Goal: Information Seeking & Learning: Learn about a topic

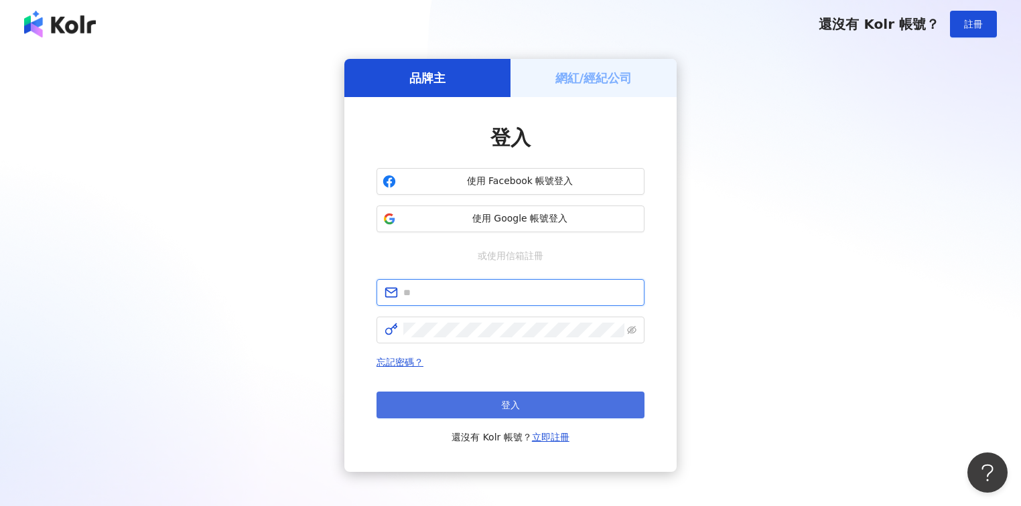
type input "**********"
click at [519, 405] on span "登入" at bounding box center [510, 405] width 19 height 11
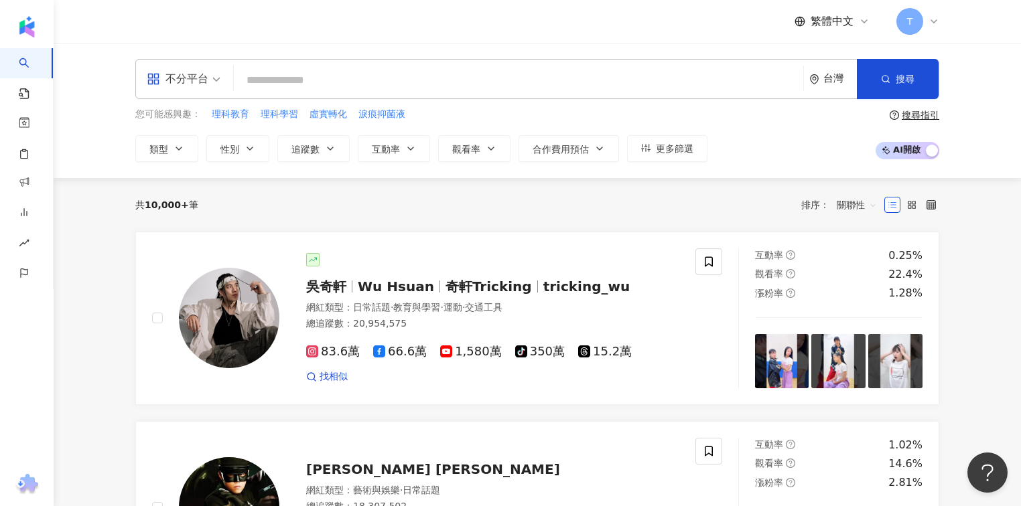
click at [515, 71] on input "search" at bounding box center [518, 80] width 559 height 25
click at [292, 80] on input "search" at bounding box center [518, 80] width 559 height 25
click at [292, 83] on input "search" at bounding box center [518, 80] width 559 height 25
click at [403, 75] on input "search" at bounding box center [518, 80] width 559 height 25
paste input "***"
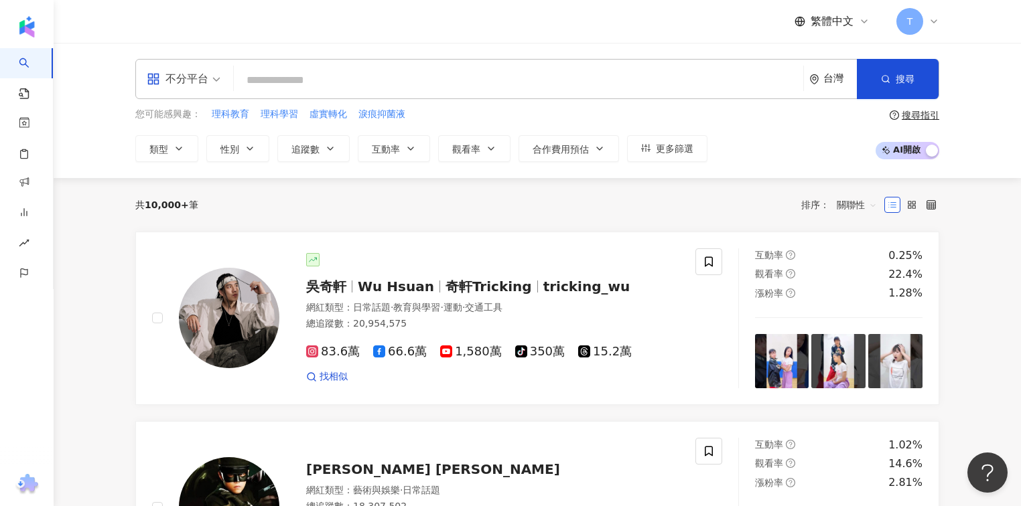
type input "***"
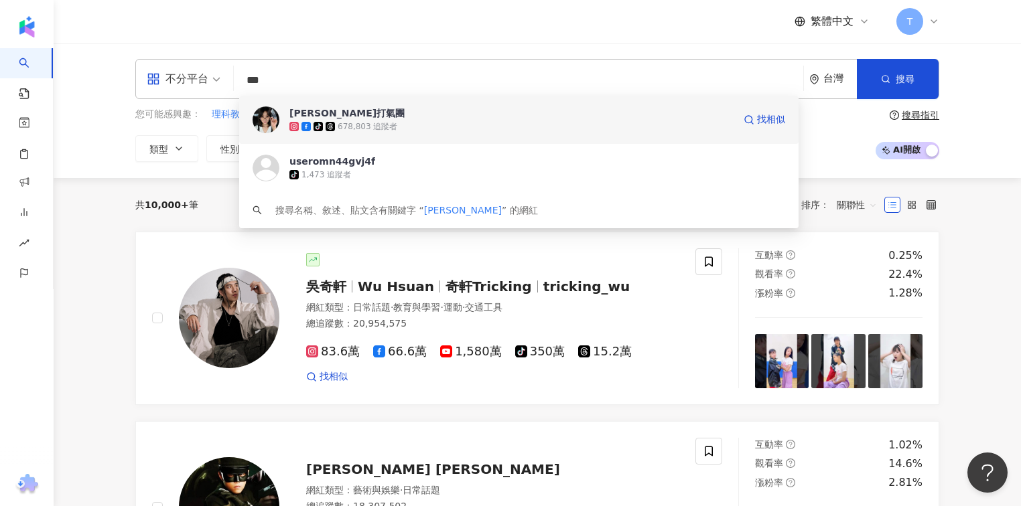
click at [405, 113] on span "陳珮騏打氣團" at bounding box center [511, 112] width 444 height 13
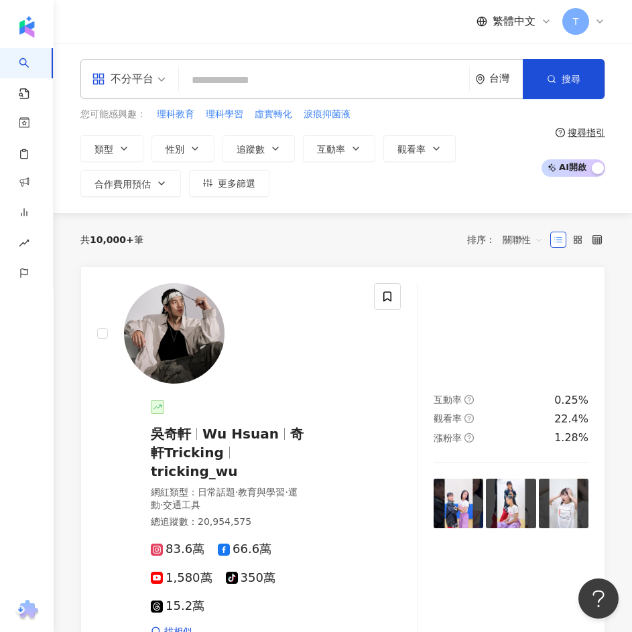
click at [279, 80] on input "search" at bounding box center [323, 80] width 279 height 25
paste input "**"
type input "**"
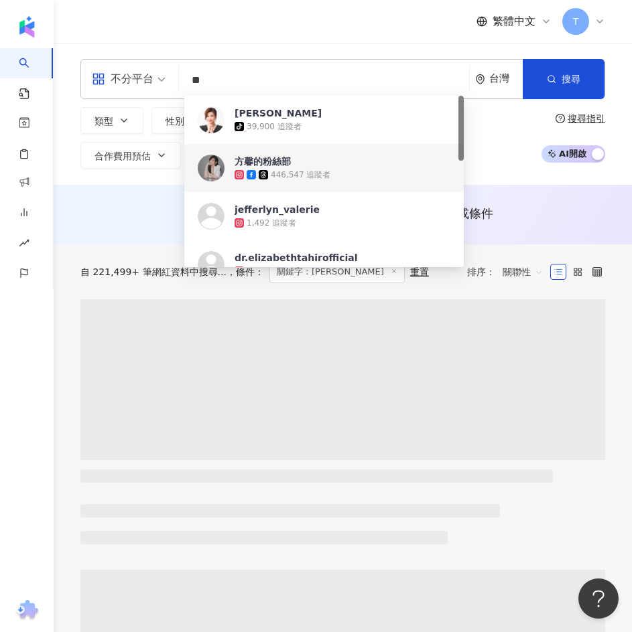
click at [302, 173] on div "446,547 追蹤者" at bounding box center [301, 174] width 60 height 11
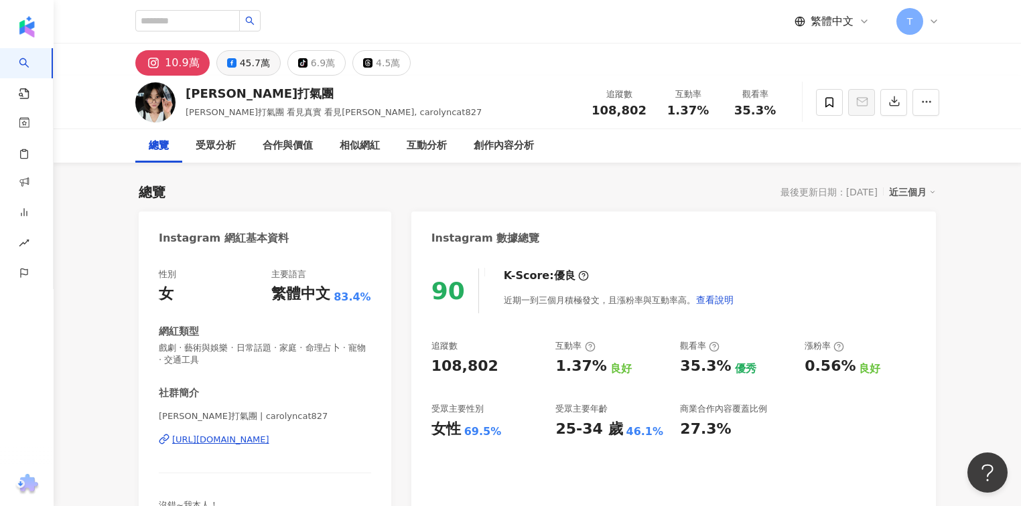
click at [261, 68] on div "45.7萬" at bounding box center [255, 63] width 30 height 19
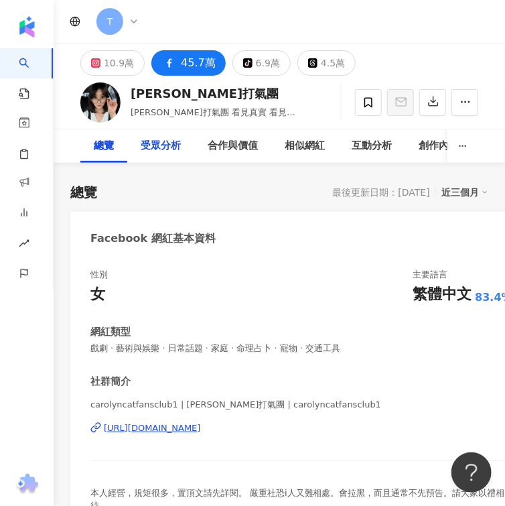
click at [166, 146] on div "受眾分析" at bounding box center [161, 146] width 40 height 16
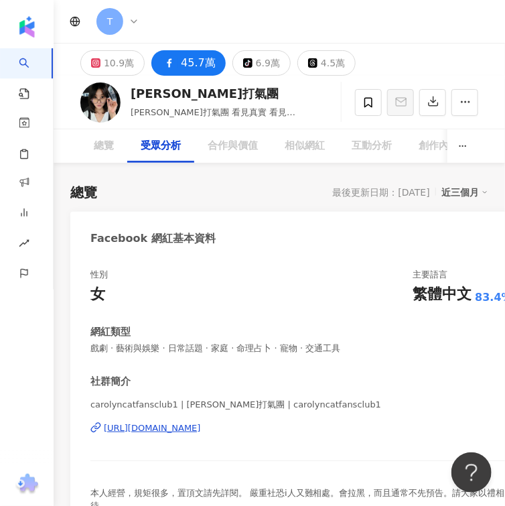
scroll to position [1784, 0]
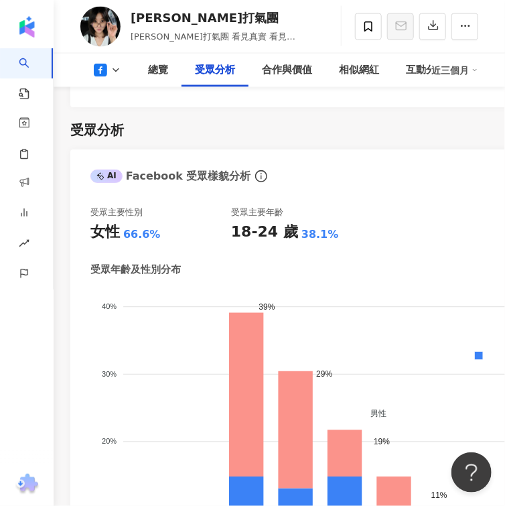
drag, startPoint x: 489, startPoint y: 0, endPoint x: 352, endPoint y: 212, distance: 252.9
click at [352, 212] on div "受眾主要性別 女性 66.6% 受眾主要年齡 18-24 歲 38.1% 受眾年齡及性別分布 男性 女性 40% 40% 30% 30% 20% 20% 10…" at bounding box center [301, 408] width 422 height 404
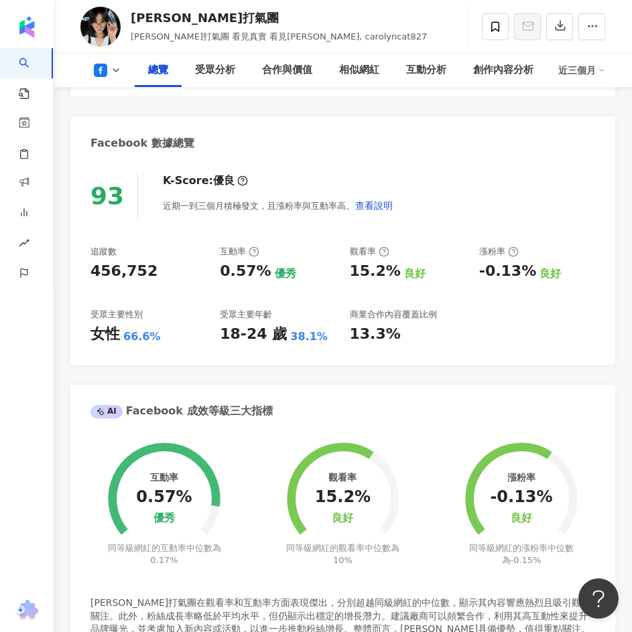
scroll to position [469, 0]
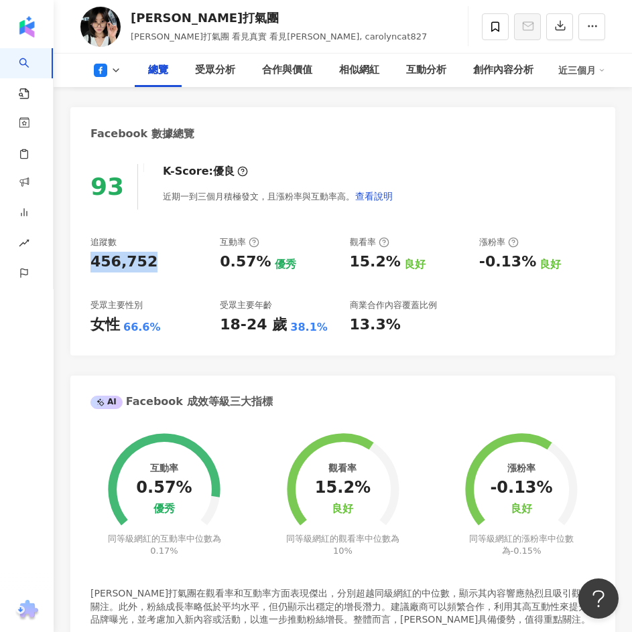
drag, startPoint x: 160, startPoint y: 261, endPoint x: 92, endPoint y: 270, distance: 69.0
click at [92, 270] on div "456,752" at bounding box center [148, 262] width 116 height 21
click at [173, 269] on div "456,752" at bounding box center [148, 262] width 116 height 21
drag, startPoint x: 144, startPoint y: 236, endPoint x: 149, endPoint y: 240, distance: 7.1
click at [144, 236] on div "追蹤數" at bounding box center [148, 242] width 116 height 12
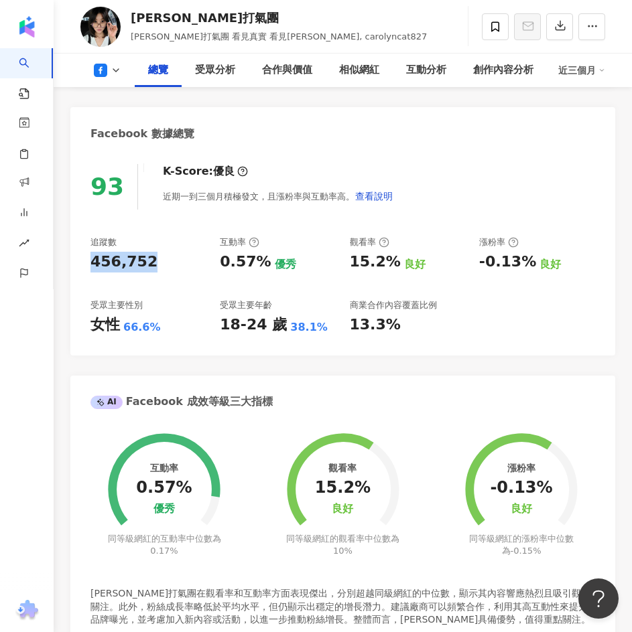
drag, startPoint x: 163, startPoint y: 261, endPoint x: 87, endPoint y: 258, distance: 76.4
click at [87, 258] on div "93 K-Score : 優良 近期一到三個月積極發文，且漲粉率與互動率高。 查看說明 追蹤數 456,752 互動率 0.57% 優秀 觀看率 15.2% …" at bounding box center [342, 253] width 545 height 204
click at [149, 271] on div "456,752" at bounding box center [148, 262] width 116 height 21
click at [192, 267] on div "456,752" at bounding box center [148, 262] width 116 height 21
drag, startPoint x: 172, startPoint y: 263, endPoint x: 82, endPoint y: 261, distance: 89.8
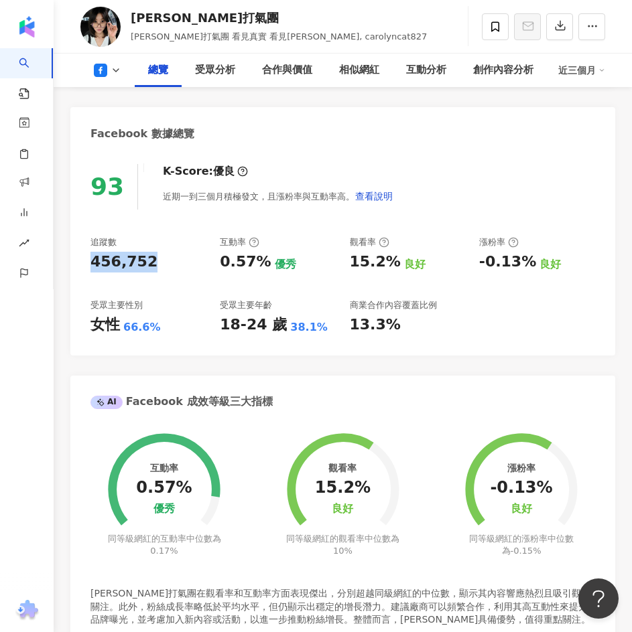
click at [82, 261] on div "93 K-Score : 優良 近期一到三個月積極發文，且漲粉率與互動率高。 查看說明 追蹤數 456,752 互動率 0.57% 優秀 觀看率 15.2% …" at bounding box center [342, 253] width 545 height 204
copy div "456,752"
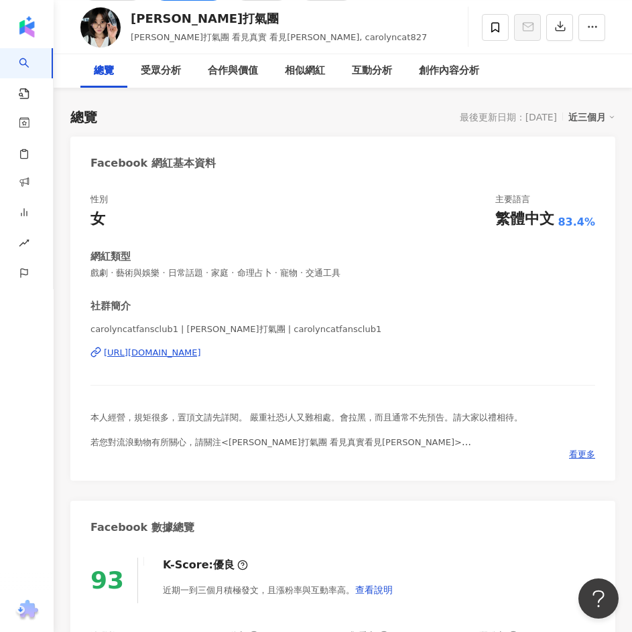
scroll to position [0, 0]
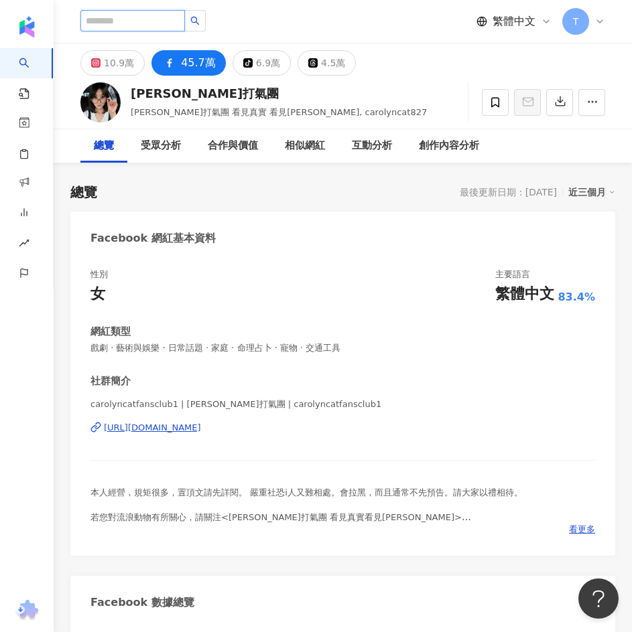
click at [141, 21] on input "search" at bounding box center [132, 20] width 104 height 21
click at [165, 24] on input "search" at bounding box center [132, 20] width 104 height 21
paste input "***"
type input "***"
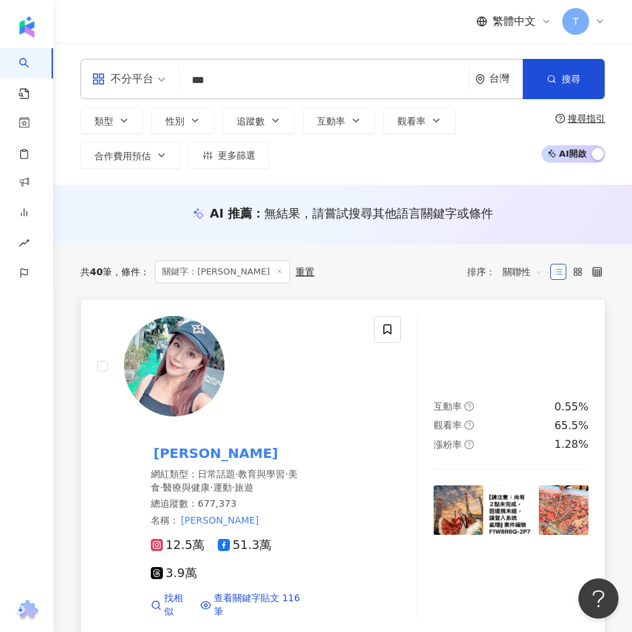
click at [266, 443] on mark "李佩甄" at bounding box center [216, 453] width 130 height 21
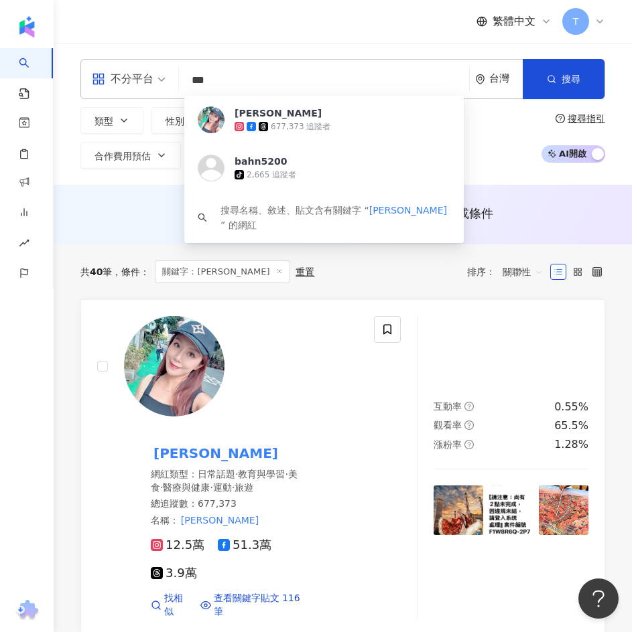
drag, startPoint x: 317, startPoint y: 74, endPoint x: 192, endPoint y: 54, distance: 127.5
click at [192, 54] on div "不分平台 *** 台灣 搜尋 ca7c448f-c9b7-4e8e-b50c-c1909572c009 李佩甄 677,373 追蹤者 bahn5200 ti…" at bounding box center [343, 114] width 578 height 142
paste input "search"
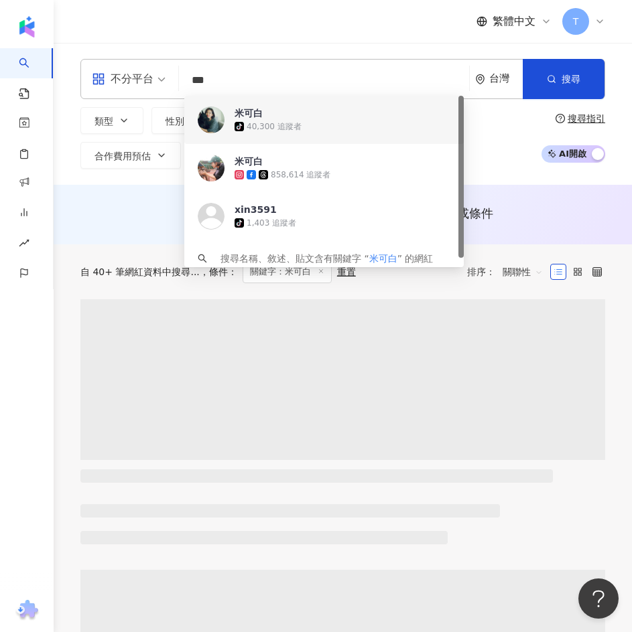
type input "***"
click at [504, 147] on div "類型 性別 追蹤數 互動率 觀看率 合作費用預估 更多篩選" at bounding box center [306, 138] width 453 height 62
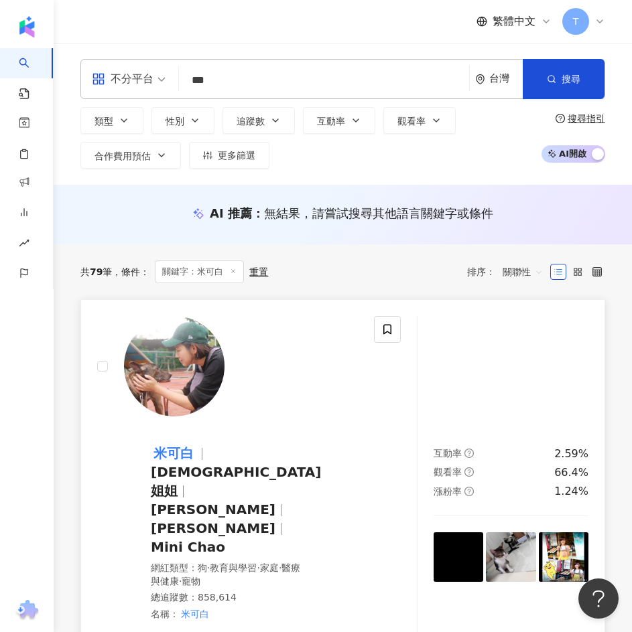
click at [315, 464] on span "葡萄姐姐" at bounding box center [236, 481] width 170 height 35
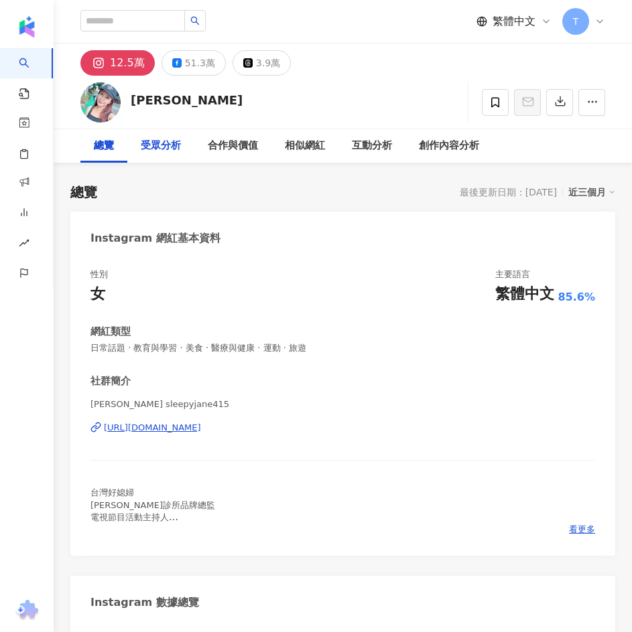
click at [171, 152] on div "受眾分析" at bounding box center [161, 146] width 40 height 16
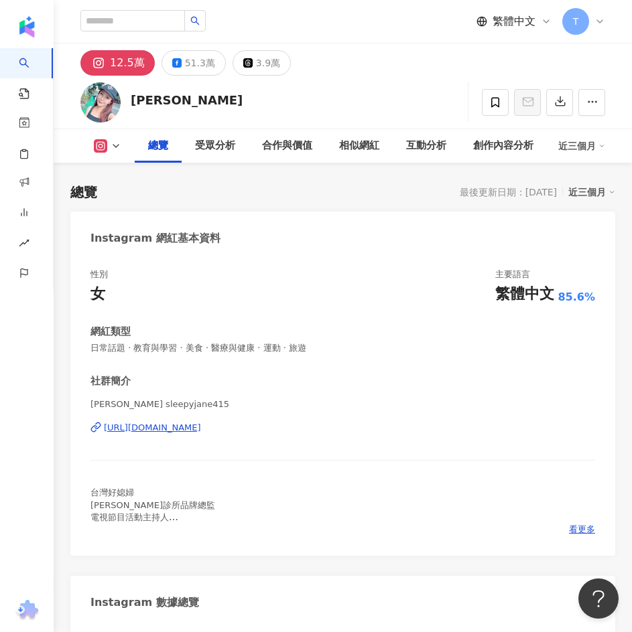
scroll to position [469, 0]
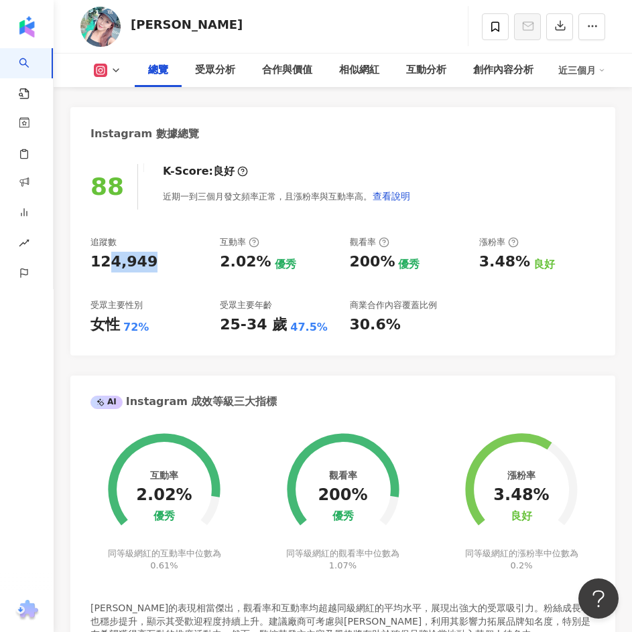
drag, startPoint x: 162, startPoint y: 262, endPoint x: 106, endPoint y: 261, distance: 56.3
click at [106, 261] on div "124,949" at bounding box center [148, 262] width 116 height 21
click at [110, 66] on button at bounding box center [107, 70] width 54 height 13
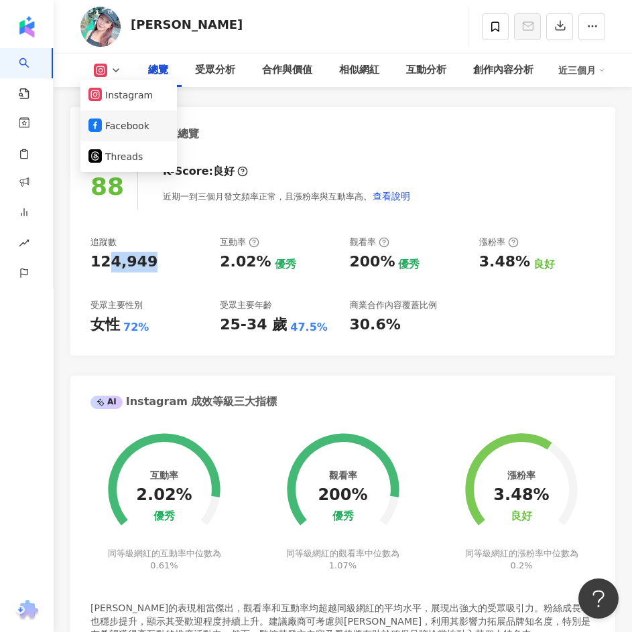
click at [125, 122] on button "Facebook" at bounding box center [128, 126] width 80 height 19
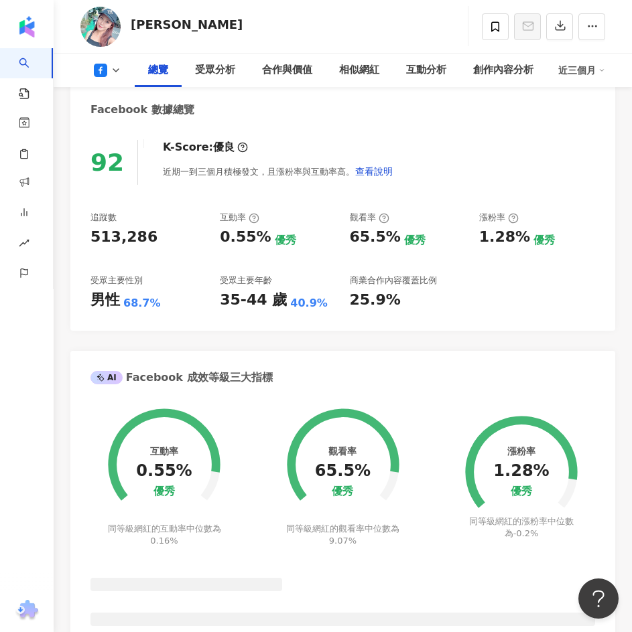
click at [84, 240] on div "92 K-Score : 優良 近期一到三個月積極發文，且漲粉率與互動率高。 查看說明 追蹤數 513,286 互動率 0.55% 優秀 觀看率 65.5% …" at bounding box center [342, 229] width 545 height 204
copy div "513,286"
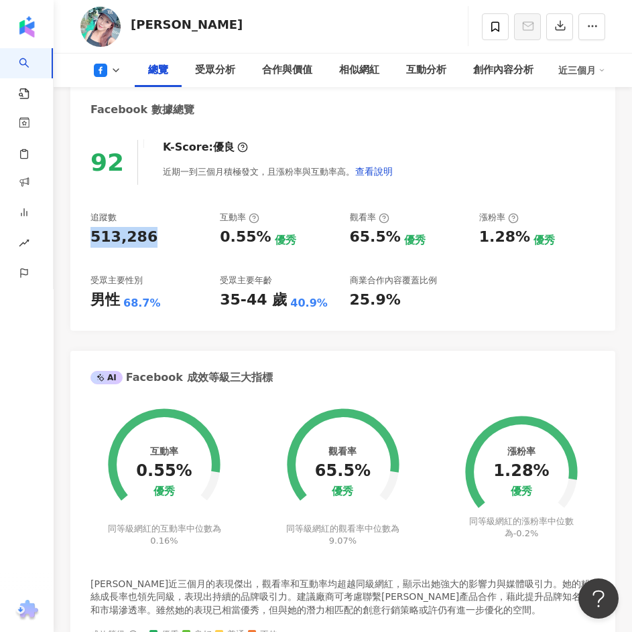
click at [161, 239] on div "513,286" at bounding box center [148, 237] width 116 height 21
drag, startPoint x: 165, startPoint y: 234, endPoint x: 80, endPoint y: 239, distance: 85.9
click at [80, 239] on div "92 K-Score : 優良 近期一到三個月積極發文，且漲粉率與互動率高。 查看說明 追蹤數 513,286 互動率 0.55% 優秀 觀看率 65.5% …" at bounding box center [342, 229] width 545 height 204
copy div "513,286"
click at [215, 68] on div "受眾分析" at bounding box center [215, 70] width 40 height 16
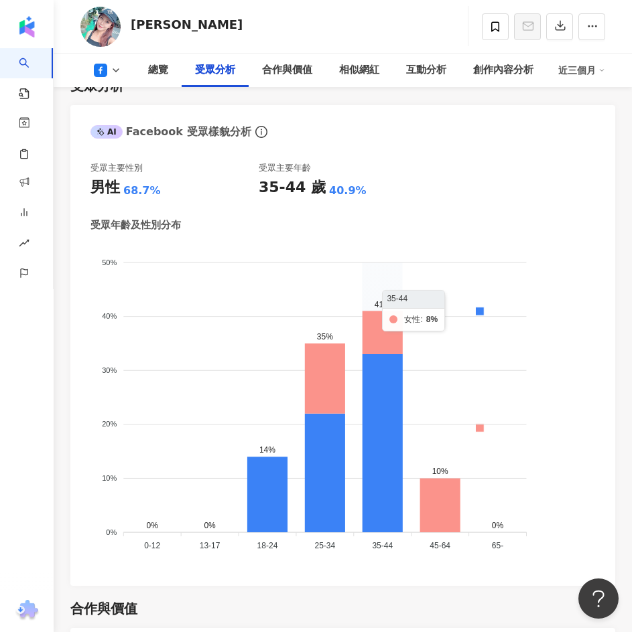
scroll to position [1796, 0]
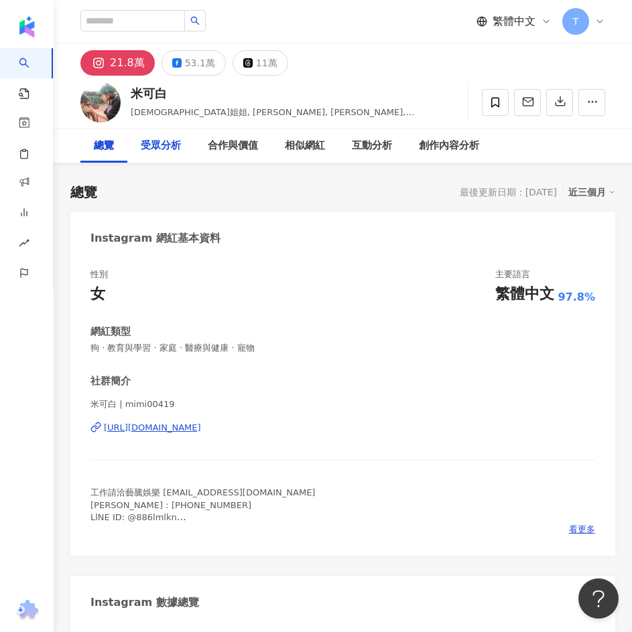
click at [178, 146] on div "受眾分析" at bounding box center [161, 146] width 40 height 16
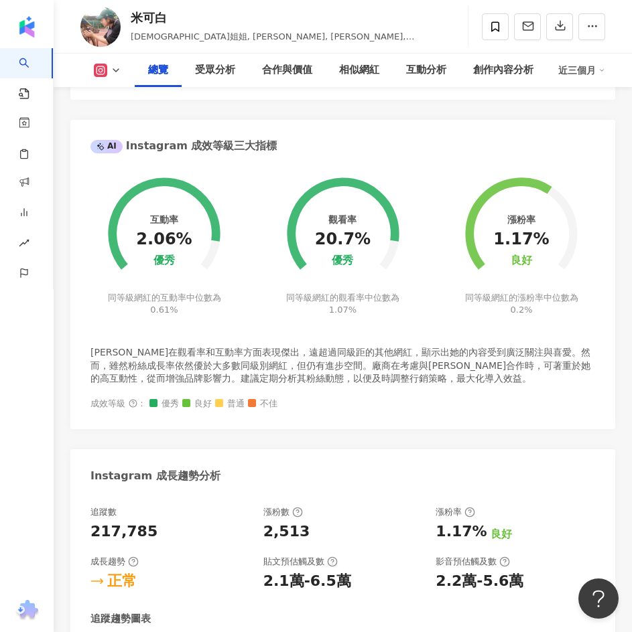
scroll to position [480, 0]
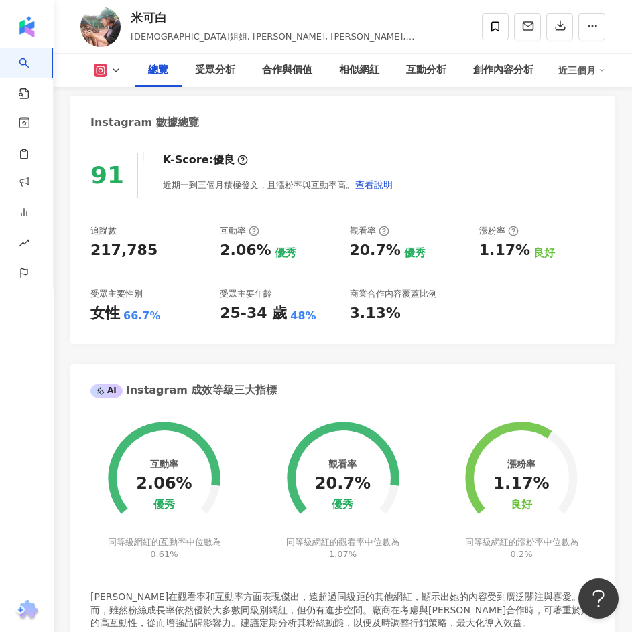
click at [115, 65] on icon at bounding box center [116, 70] width 11 height 11
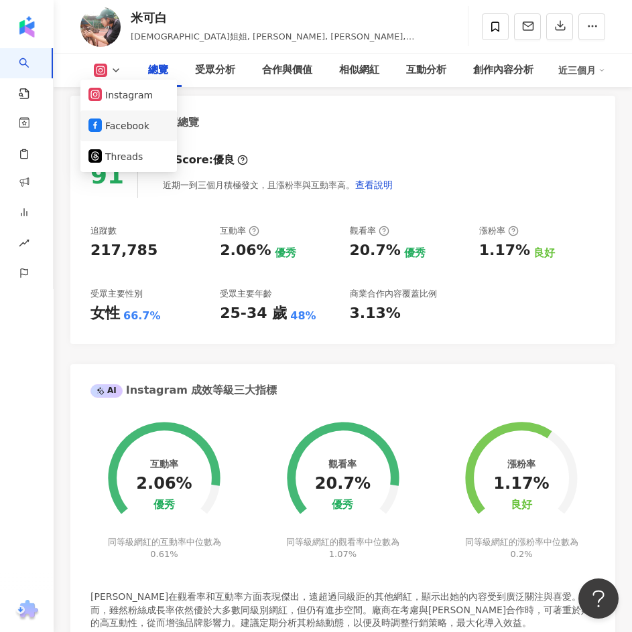
click at [133, 128] on button "Facebook" at bounding box center [128, 126] width 80 height 19
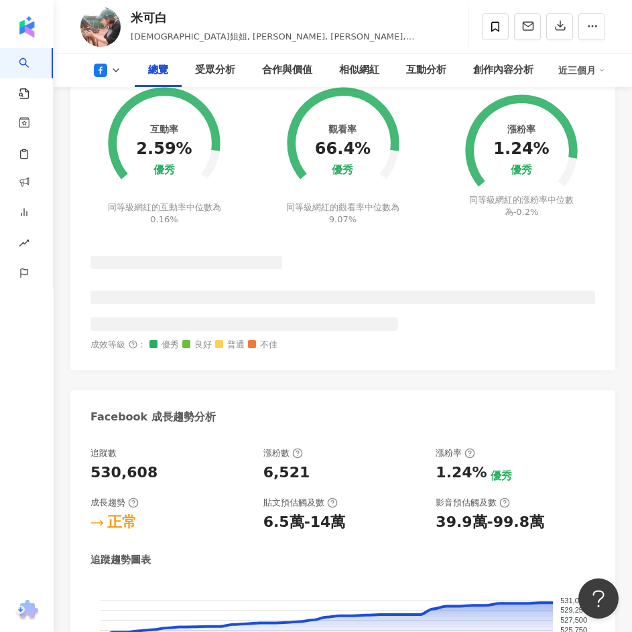
scroll to position [1083, 0]
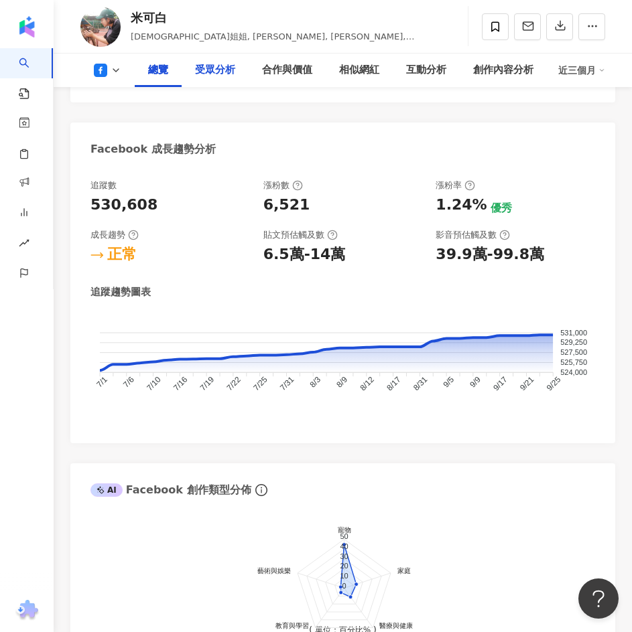
click at [206, 64] on div "受眾分析" at bounding box center [215, 70] width 40 height 16
click at [212, 75] on div "受眾分析" at bounding box center [215, 70] width 40 height 16
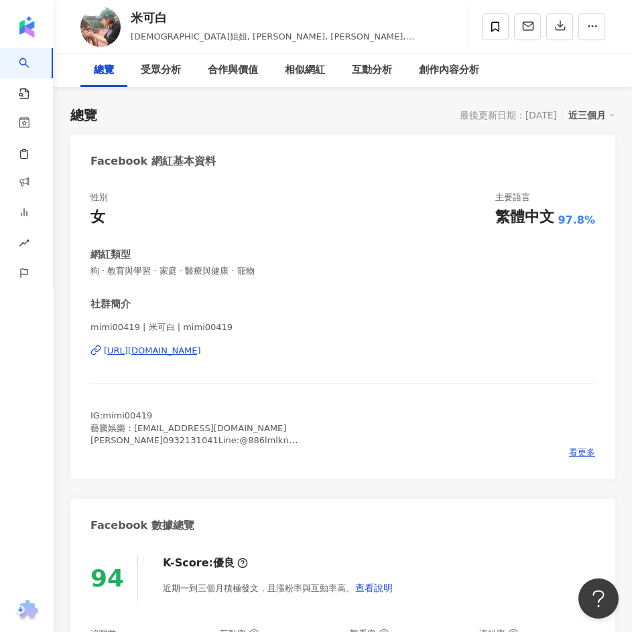
scroll to position [335, 0]
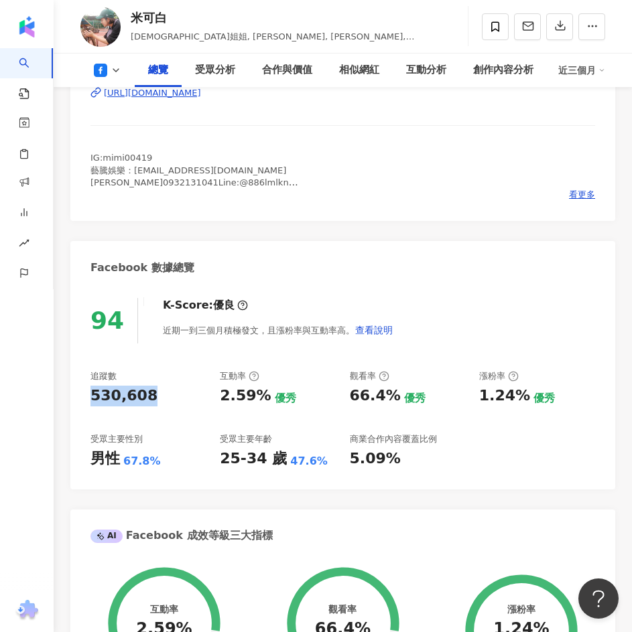
drag, startPoint x: 163, startPoint y: 393, endPoint x: 87, endPoint y: 395, distance: 76.4
click at [87, 395] on div "94 K-Score : 優良 近期一到三個月積極發文，且漲粉率與互動率高。 查看說明 追蹤數 530,608 互動率 2.59% 優秀 觀看率 66.4% …" at bounding box center [342, 387] width 545 height 204
copy div "530,608"
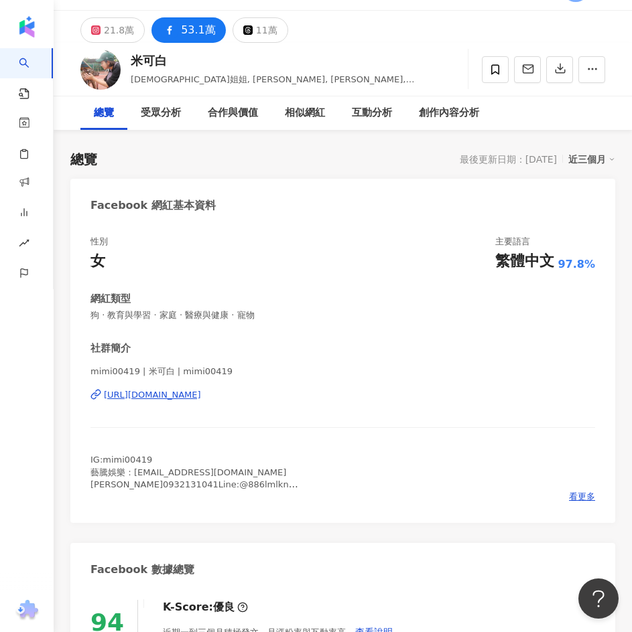
scroll to position [0, 0]
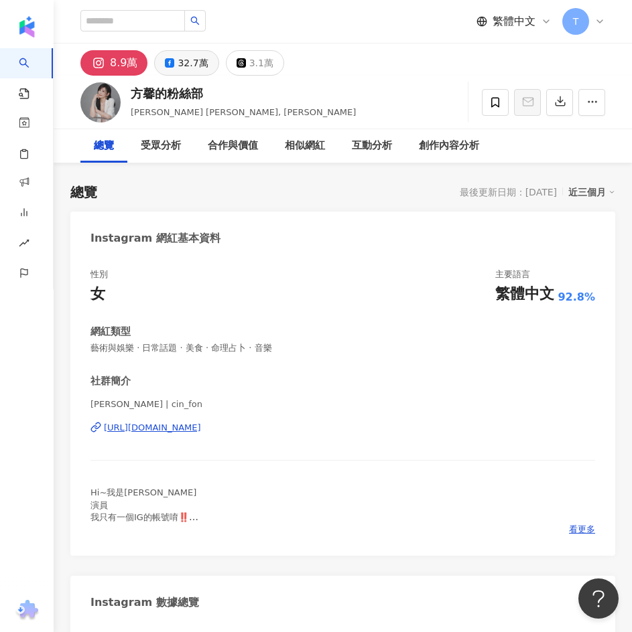
click at [170, 62] on icon at bounding box center [169, 62] width 9 height 9
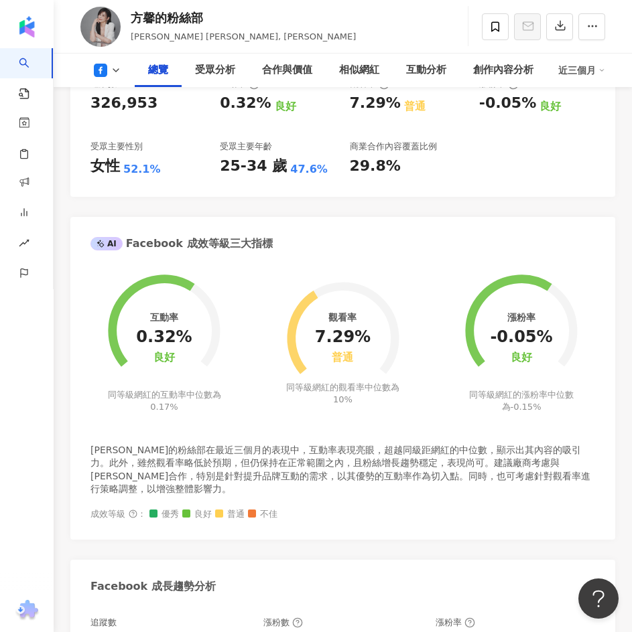
scroll to position [268, 0]
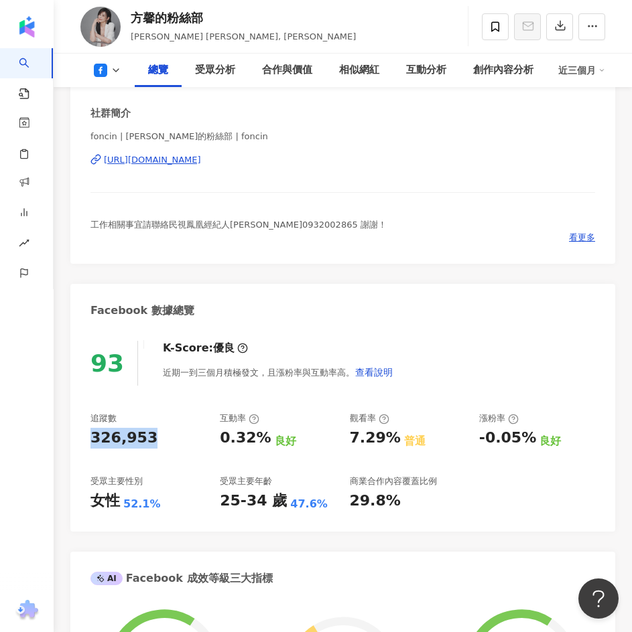
drag, startPoint x: 151, startPoint y: 436, endPoint x: 86, endPoint y: 439, distance: 65.7
click at [86, 439] on div "93 K-Score : 優良 近期一到三個月積極發文，且漲粉率與互動率高。 查看說明 追蹤數 326,953 互動率 0.32% 良好 觀看率 7.29% …" at bounding box center [342, 430] width 545 height 204
copy div "326,953"
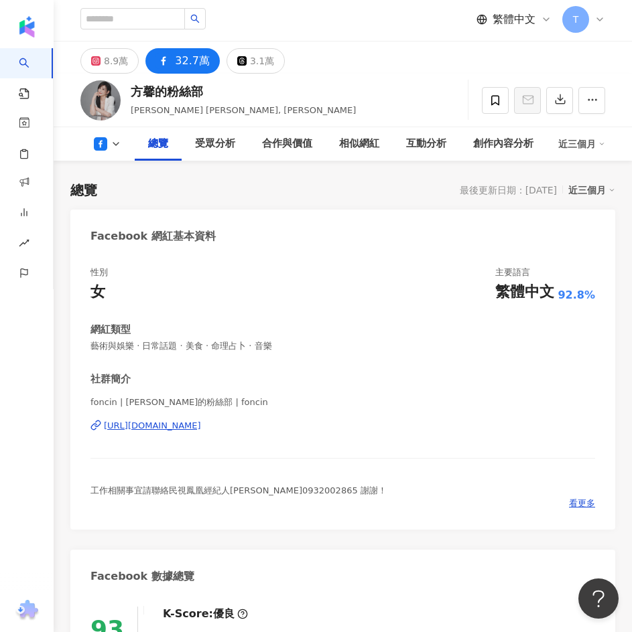
scroll to position [0, 0]
